Goal: Information Seeking & Learning: Learn about a topic

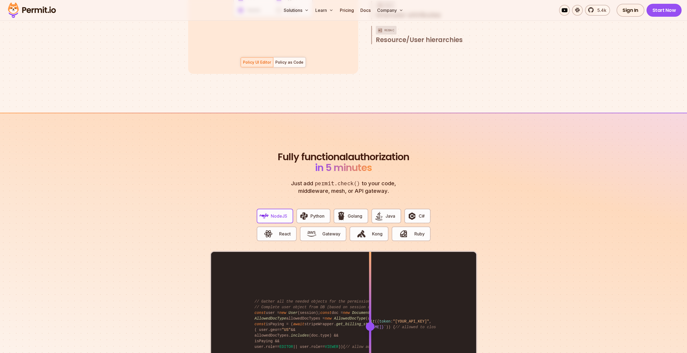
scroll to position [1009, 0]
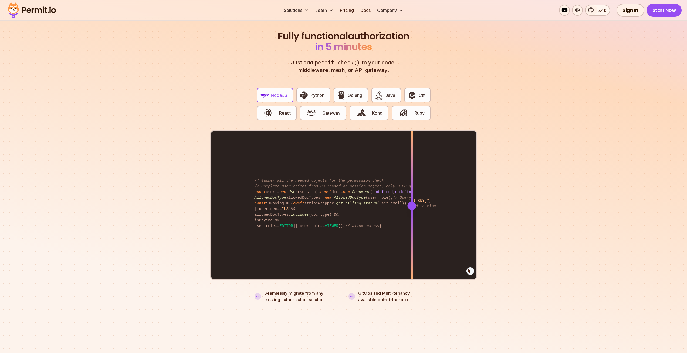
drag, startPoint x: 369, startPoint y: 200, endPoint x: 412, endPoint y: 209, distance: 43.1
click at [412, 209] on div at bounding box center [411, 205] width 2 height 149
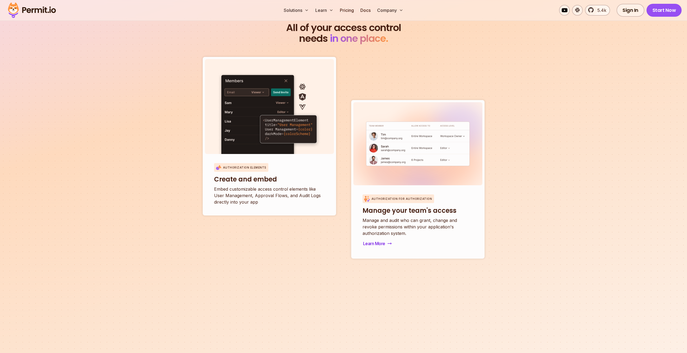
scroll to position [1883, 0]
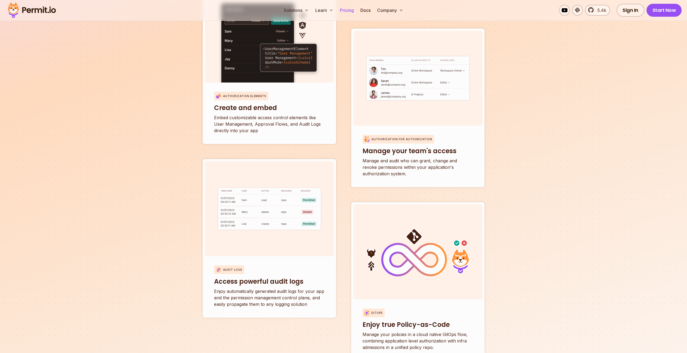
click at [342, 11] on link "Pricing" at bounding box center [347, 10] width 18 height 11
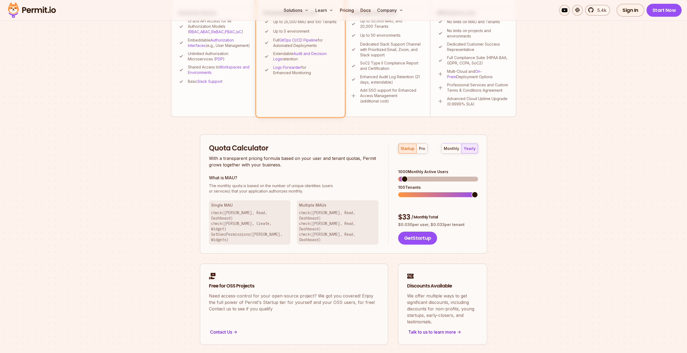
scroll to position [259, 0]
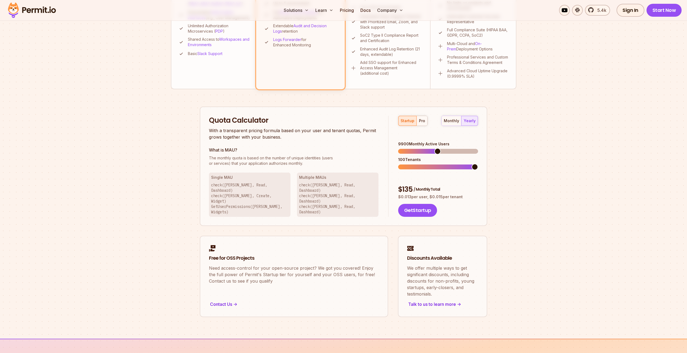
click at [437, 148] on span at bounding box center [437, 151] width 6 height 6
click at [398, 164] on span at bounding box center [401, 167] width 6 height 6
click at [478, 164] on span at bounding box center [474, 167] width 6 height 6
click at [478, 148] on span at bounding box center [474, 151] width 6 height 6
click at [398, 165] on span at bounding box center [401, 167] width 6 height 6
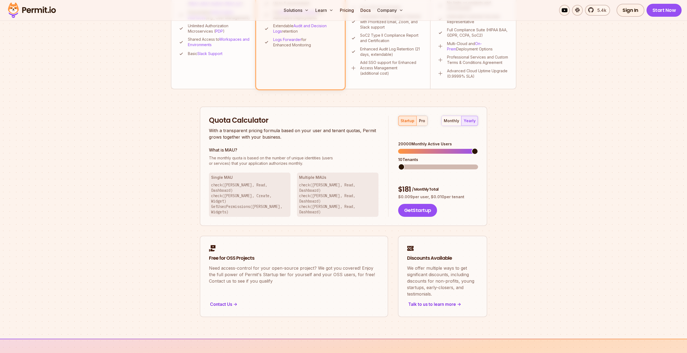
click at [416, 122] on button "pro" at bounding box center [421, 121] width 11 height 10
click at [398, 164] on span at bounding box center [401, 167] width 6 height 6
click at [407, 119] on div "startup" at bounding box center [407, 120] width 14 height 5
